Goal: Task Accomplishment & Management: Complete application form

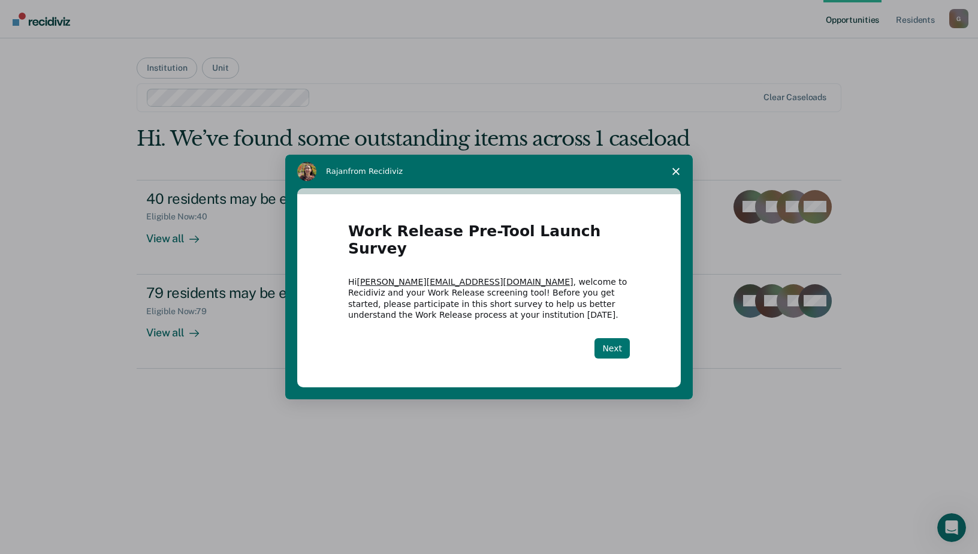
click at [608, 338] on button "Next" at bounding box center [611, 348] width 35 height 20
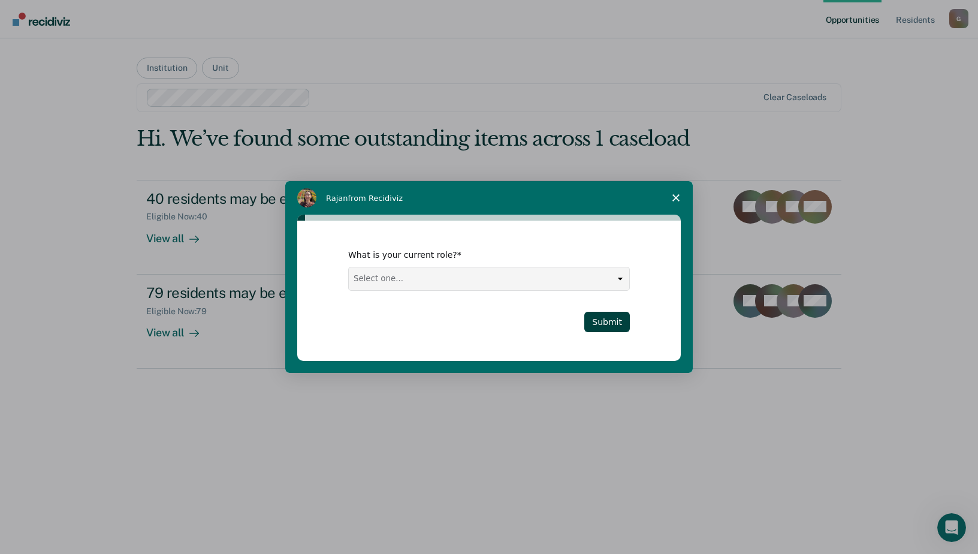
click at [621, 276] on select "Select one... Case Manager FUM Assistant Warden Warden" at bounding box center [489, 278] width 280 height 23
select select "Case Manager"
click at [349, 267] on select "Select one... Case Manager FUM Assistant Warden Warden" at bounding box center [489, 278] width 280 height 23
click at [605, 323] on button "Submit" at bounding box center [607, 322] width 46 height 20
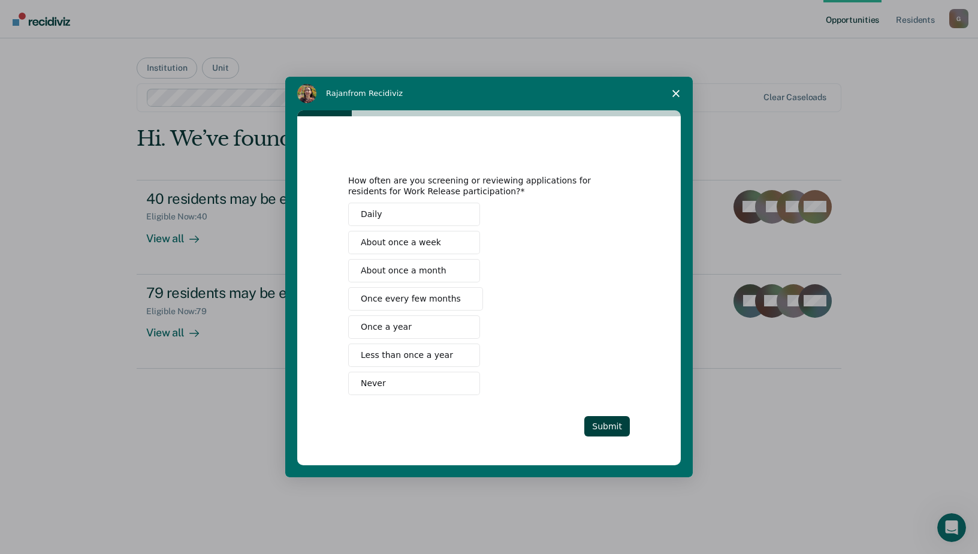
click at [419, 242] on span "About once a week" at bounding box center [401, 242] width 80 height 13
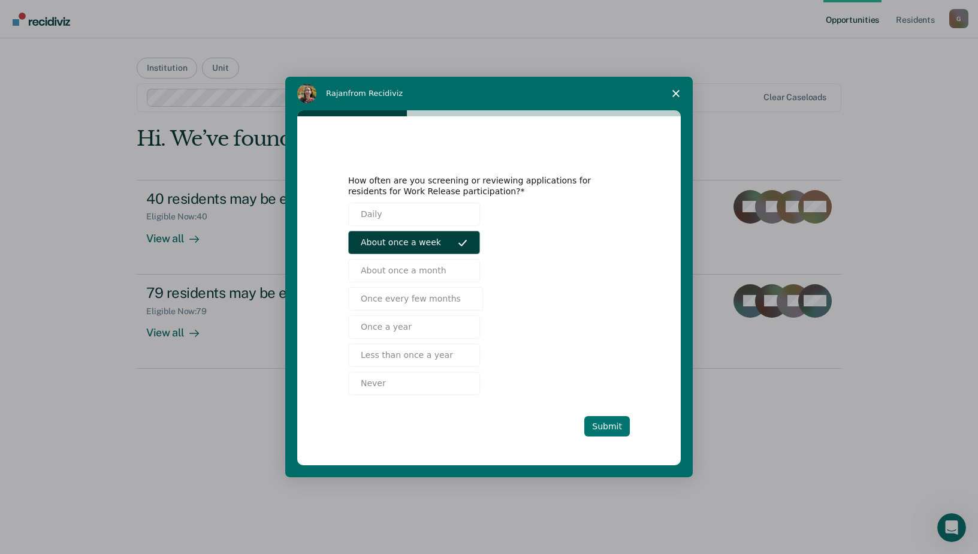
click at [609, 425] on button "Submit" at bounding box center [607, 426] width 46 height 20
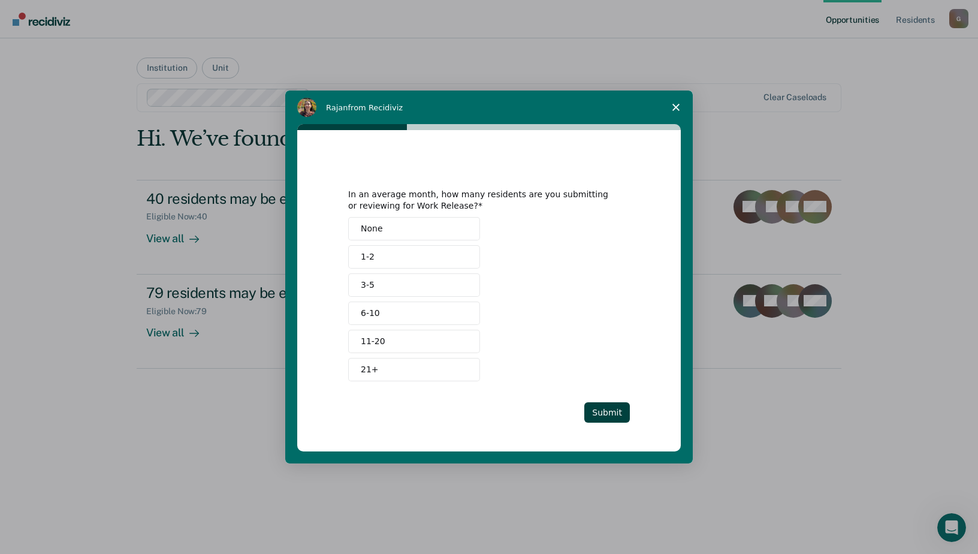
click at [372, 286] on span "3-5" at bounding box center [368, 285] width 14 height 13
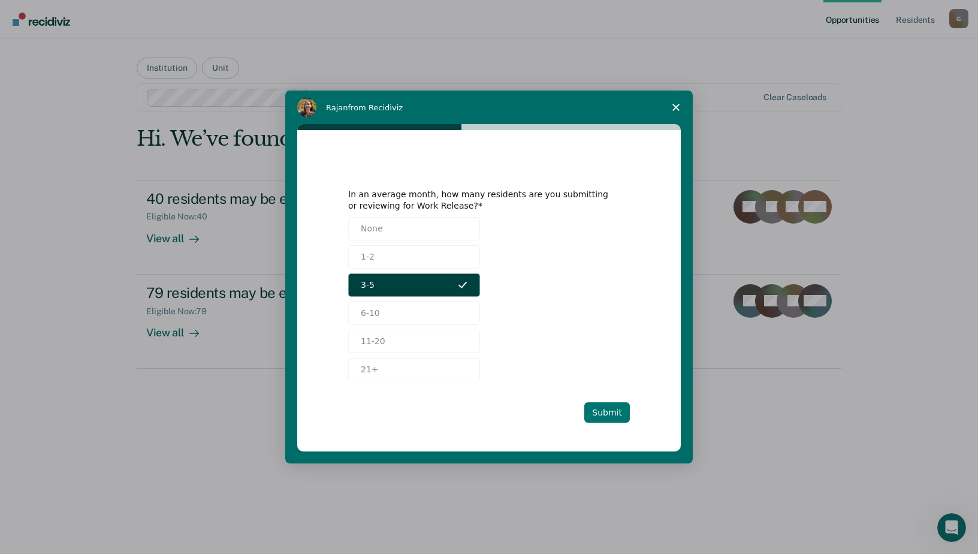
click at [609, 410] on button "Submit" at bounding box center [607, 412] width 46 height 20
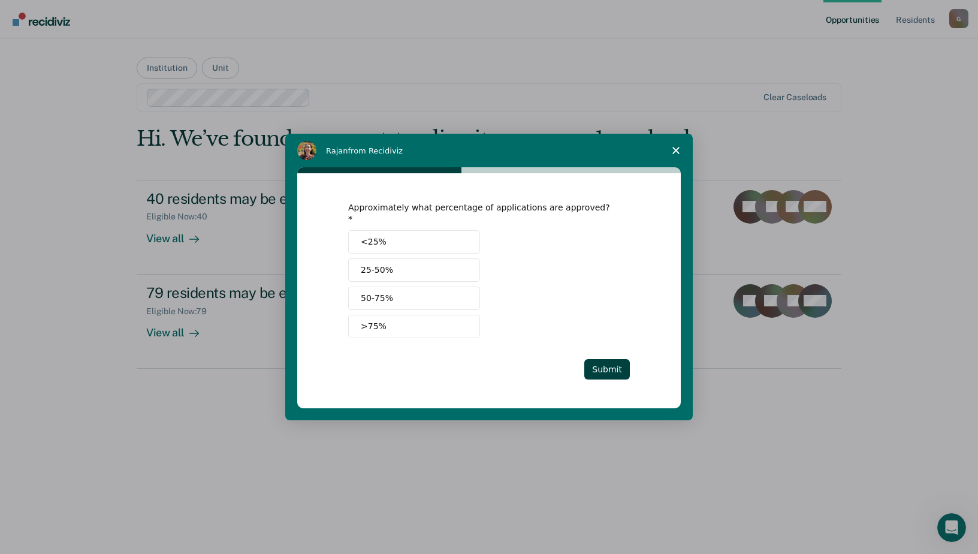
click at [375, 292] on span "50-75%" at bounding box center [377, 298] width 32 height 13
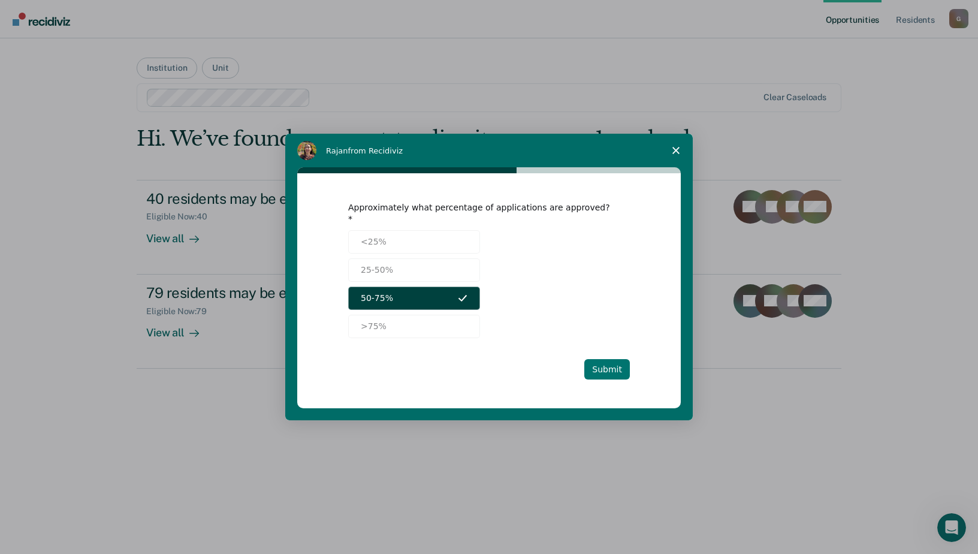
click at [603, 359] on button "Submit" at bounding box center [607, 369] width 46 height 20
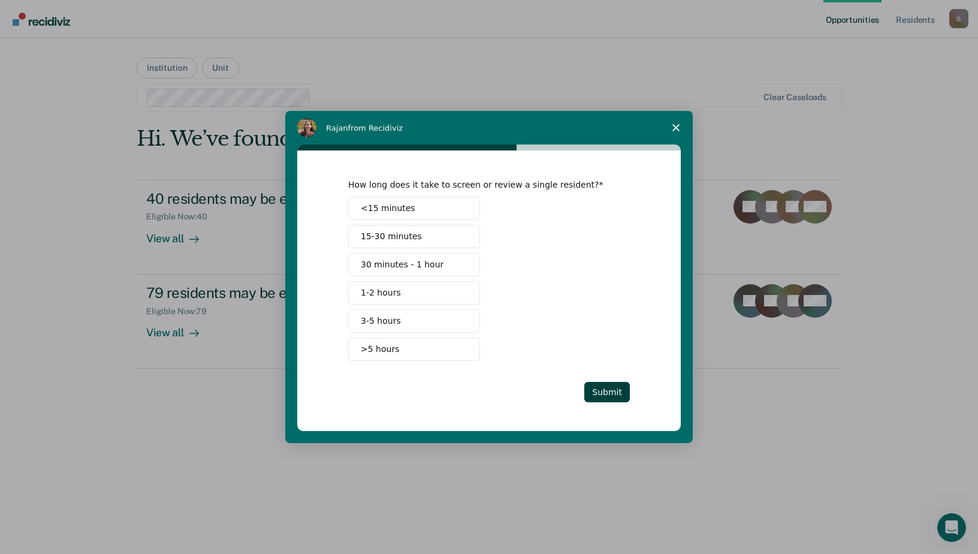
click at [392, 235] on span "15-30 minutes" at bounding box center [391, 236] width 61 height 13
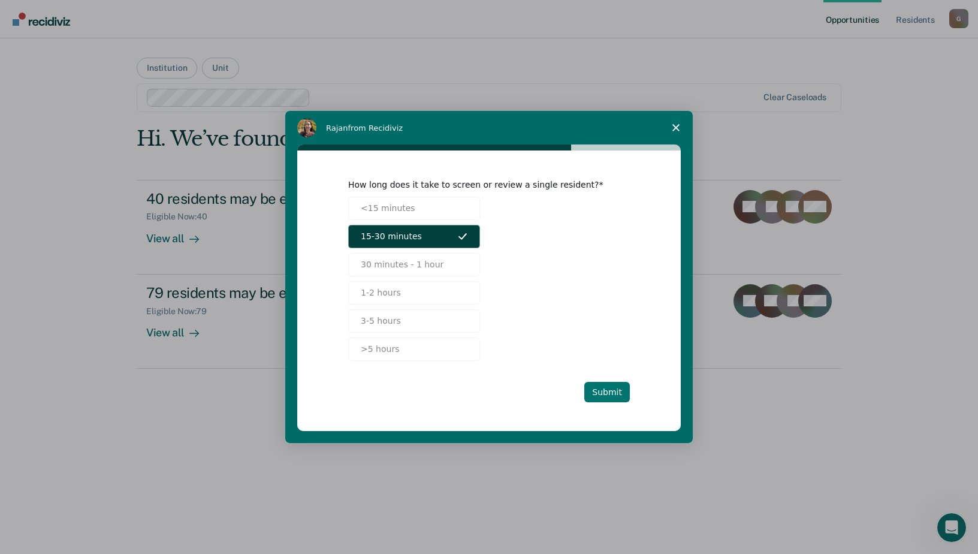
click at [609, 388] on button "Submit" at bounding box center [607, 392] width 46 height 20
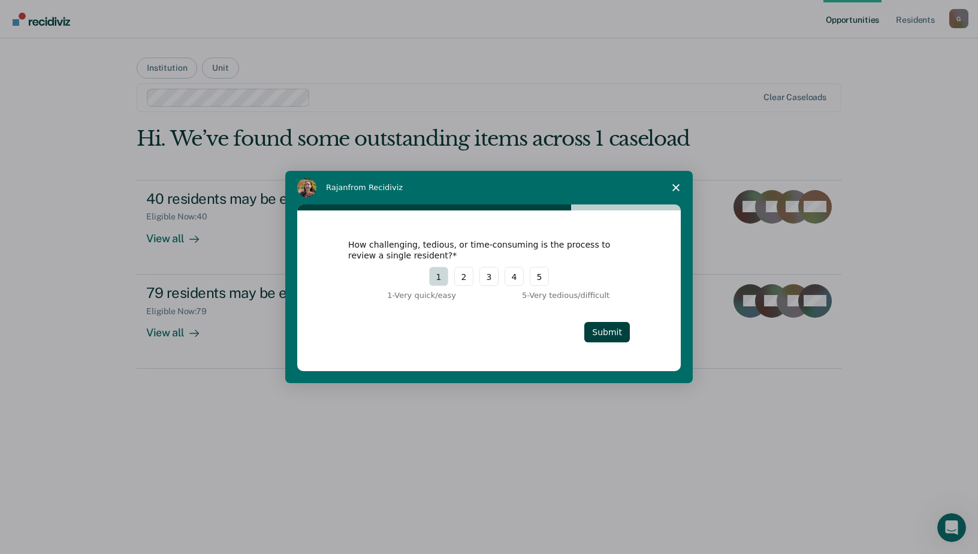
click at [439, 279] on button "1" at bounding box center [438, 276] width 19 height 19
click at [605, 332] on button "Submit" at bounding box center [607, 332] width 46 height 20
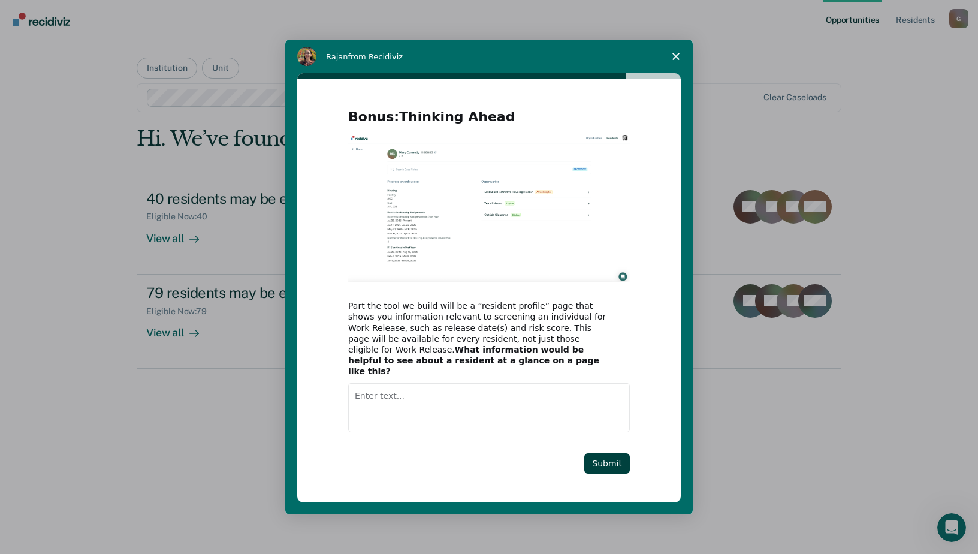
click at [489, 232] on img "Intercom messenger" at bounding box center [489, 207] width 282 height 150
click at [364, 404] on textarea "Enter text..." at bounding box center [489, 407] width 282 height 49
type textarea "release dates, # of CDV's, age,"
click at [605, 457] on button "Submit" at bounding box center [607, 463] width 46 height 20
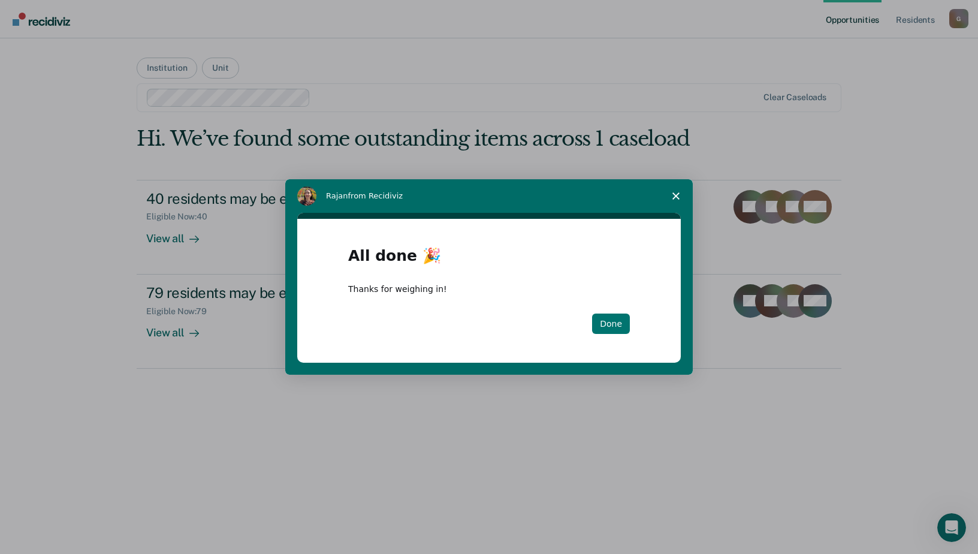
click at [618, 322] on button "Done" at bounding box center [611, 323] width 38 height 20
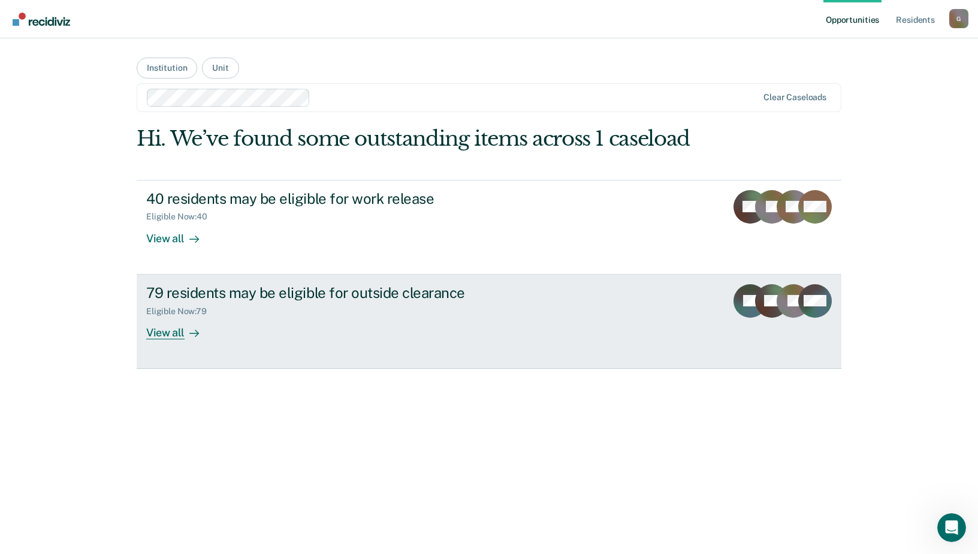
click at [165, 333] on div "View all" at bounding box center [179, 327] width 67 height 23
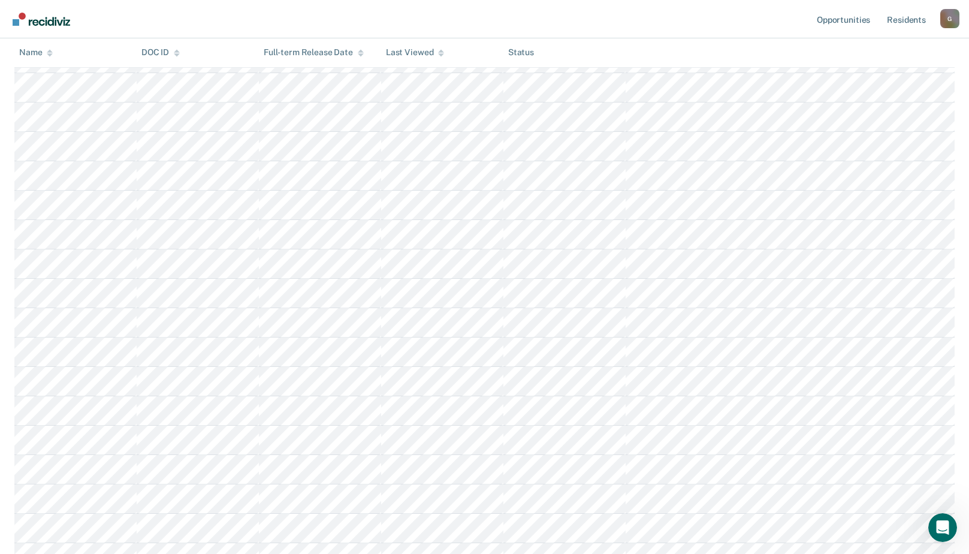
scroll to position [1498, 0]
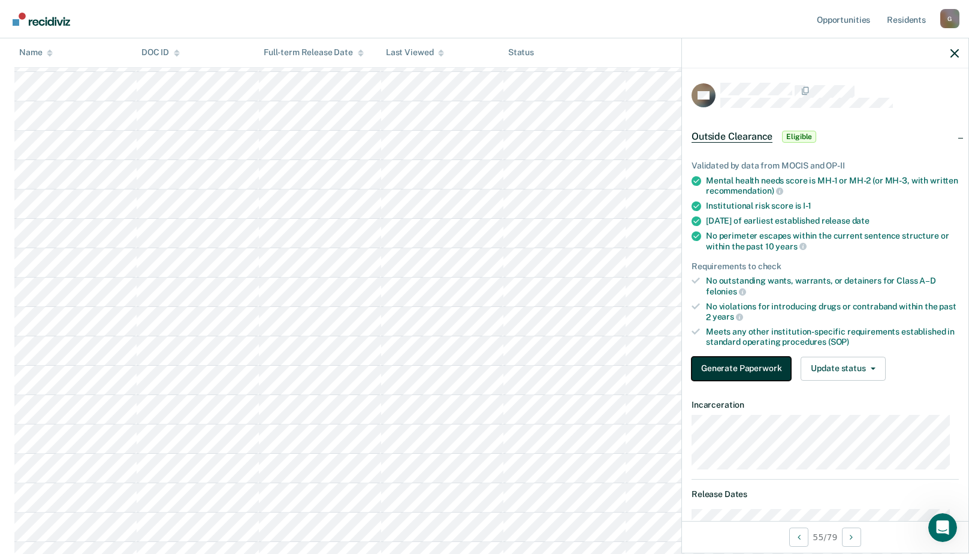
click at [760, 367] on button "Generate Paperwork" at bounding box center [740, 368] width 99 height 24
click at [833, 368] on button "Update status" at bounding box center [842, 368] width 84 height 24
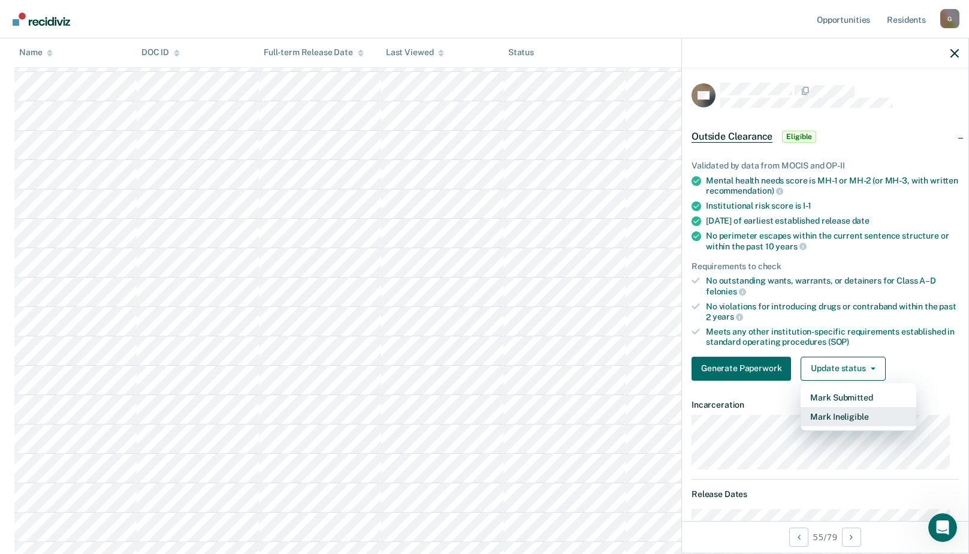
click at [824, 414] on button "Mark Ineligible" at bounding box center [858, 416] width 116 height 19
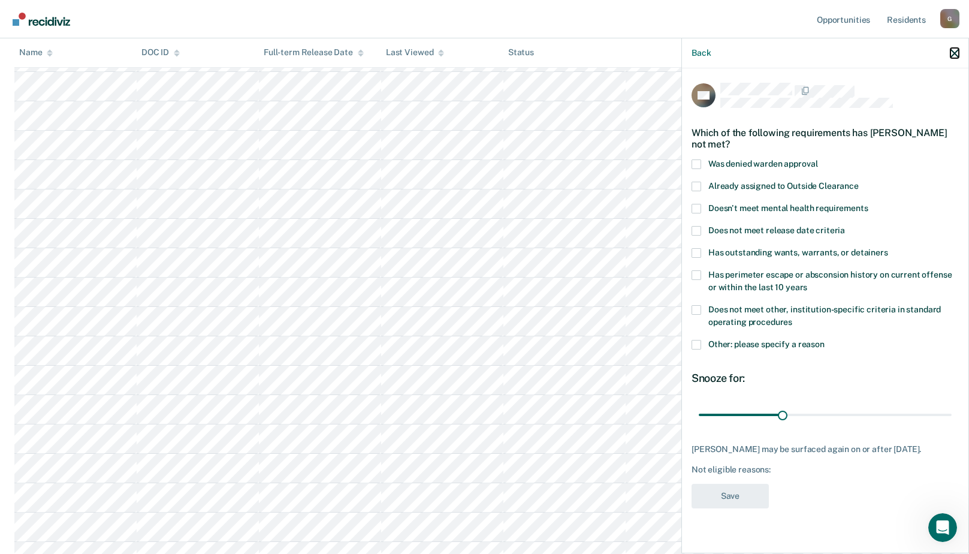
click at [953, 54] on icon "button" at bounding box center [954, 53] width 8 height 8
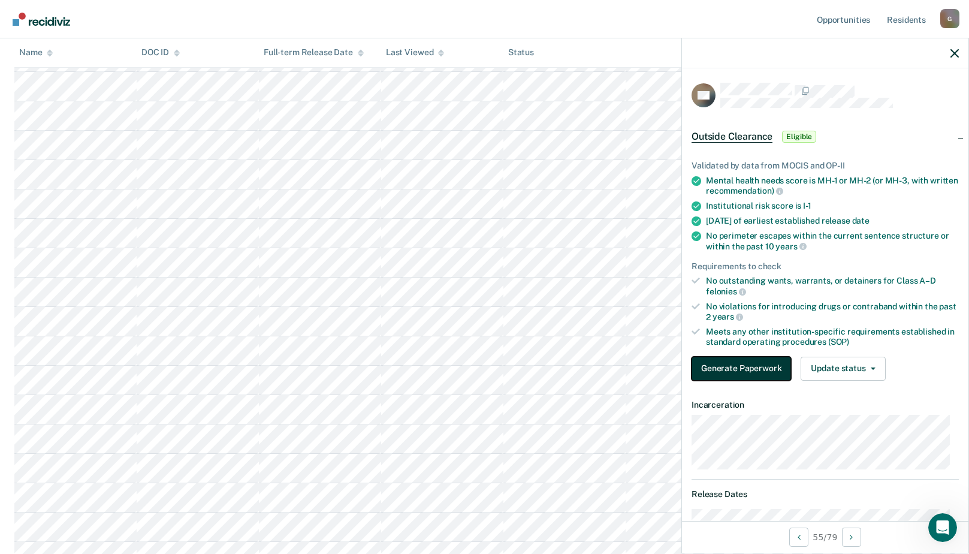
click at [721, 364] on button "Generate Paperwork" at bounding box center [740, 368] width 99 height 24
click at [742, 364] on button "Generate Paperwork" at bounding box center [740, 368] width 99 height 24
click at [730, 364] on button "Generate Paperwork" at bounding box center [740, 368] width 99 height 24
